Goal: Navigation & Orientation: Understand site structure

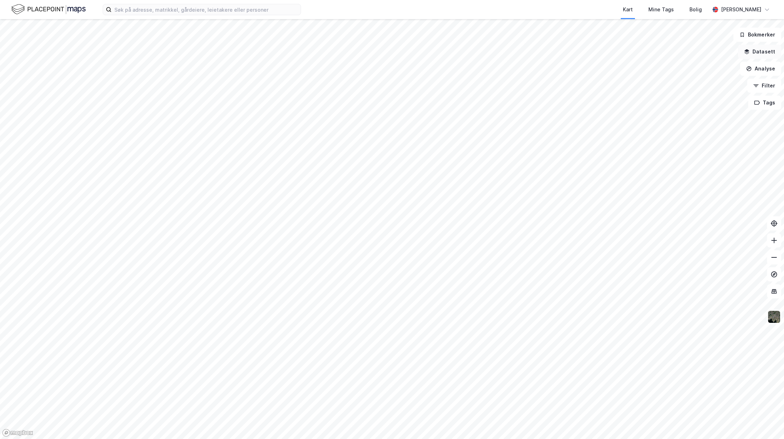
click at [749, 52] on icon "button" at bounding box center [747, 52] width 6 height 6
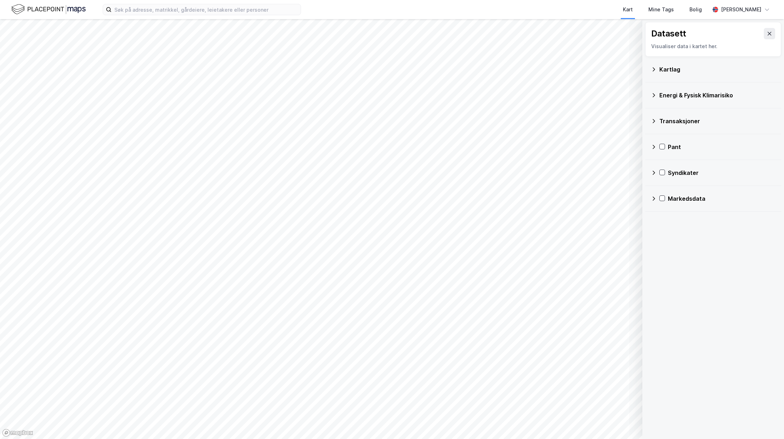
click at [658, 65] on div "Kartlag" at bounding box center [713, 69] width 125 height 17
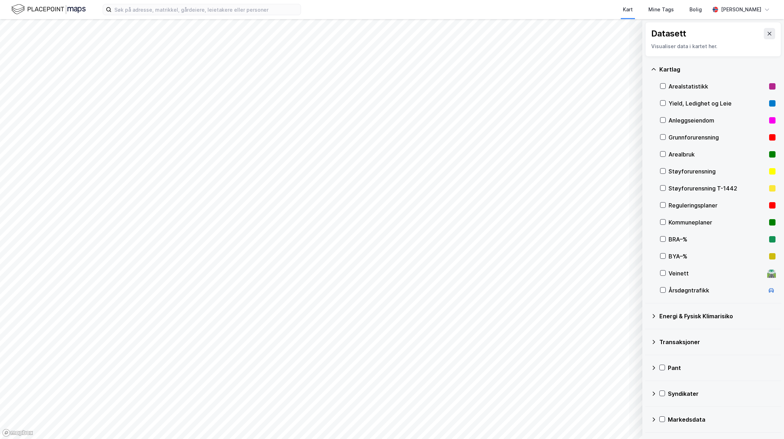
click at [656, 65] on div "Kartlag" at bounding box center [713, 69] width 125 height 17
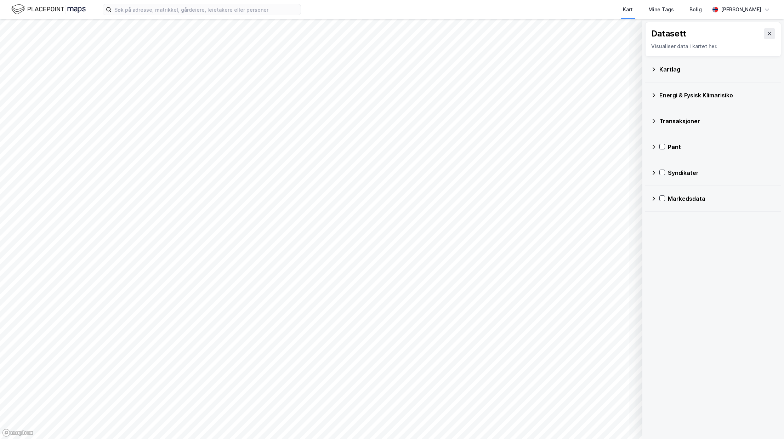
click at [768, 34] on icon at bounding box center [770, 34] width 6 height 6
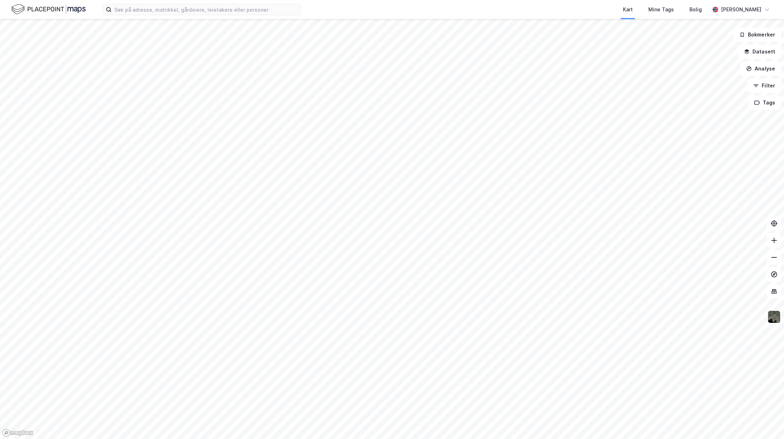
click at [774, 320] on img at bounding box center [774, 316] width 13 height 13
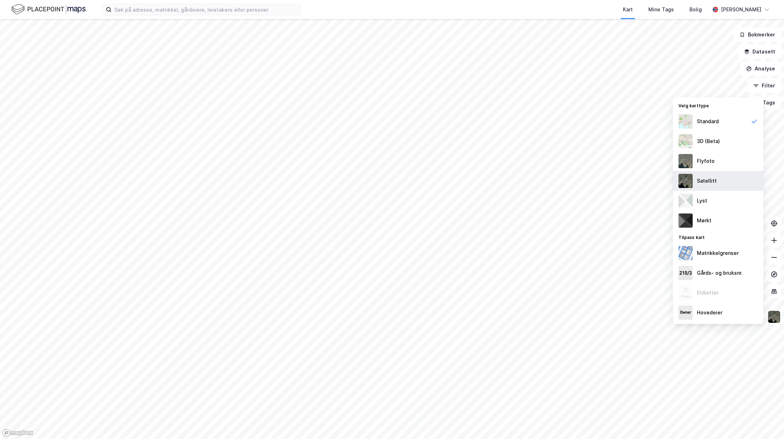
click at [703, 178] on div "Satellitt" at bounding box center [707, 181] width 20 height 9
click at [700, 158] on div "Flyfoto" at bounding box center [706, 161] width 18 height 9
